Goal: Task Accomplishment & Management: Use online tool/utility

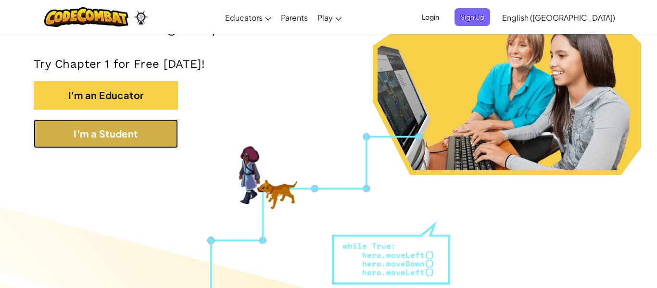
click at [171, 128] on button "I'm a Student" at bounding box center [106, 133] width 144 height 29
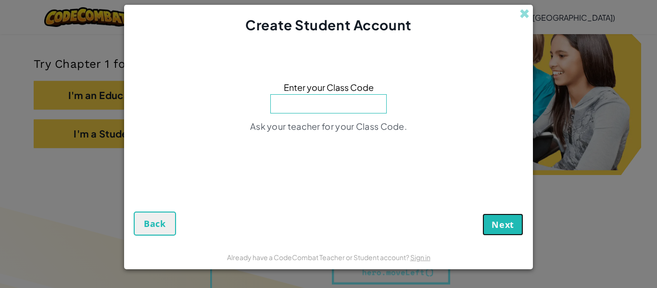
click at [500, 215] on button "Next" at bounding box center [502, 225] width 41 height 22
click at [525, 19] on span at bounding box center [524, 14] width 10 height 10
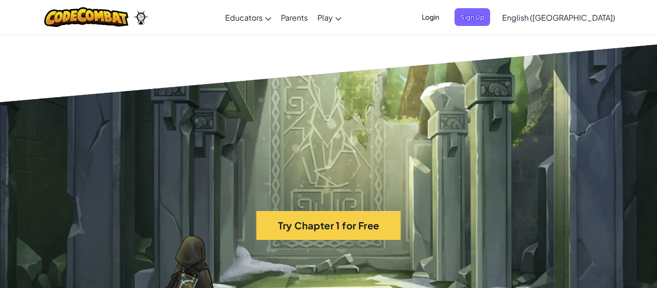
scroll to position [1988, 0]
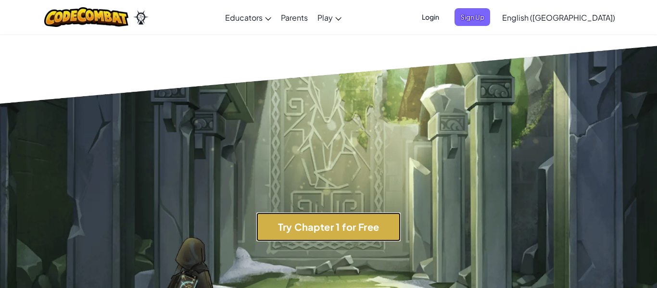
click at [376, 235] on button "Try Chapter 1 for Free" at bounding box center [328, 227] width 144 height 29
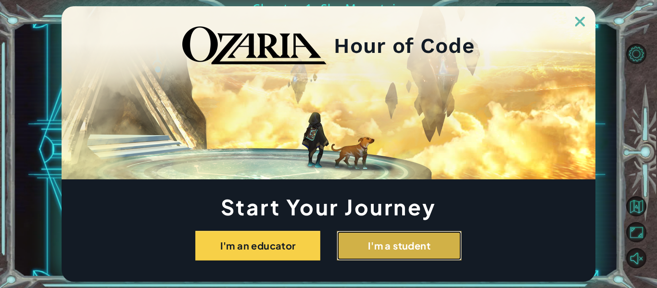
click at [376, 235] on button "I'm a student" at bounding box center [399, 246] width 125 height 30
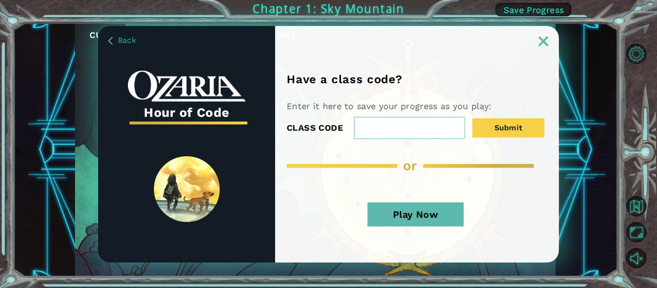
click at [397, 215] on button "Play Now" at bounding box center [415, 214] width 96 height 24
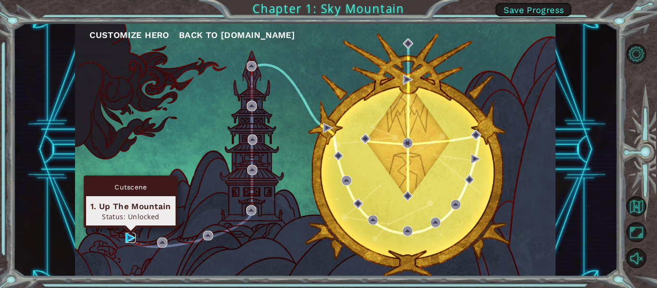
click at [128, 236] on img at bounding box center [131, 238] width 10 height 10
